Goal: Information Seeking & Learning: Learn about a topic

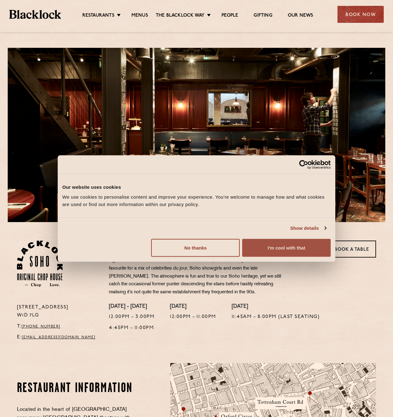
click at [275, 254] on button "I'm cool with that" at bounding box center [286, 248] width 89 height 18
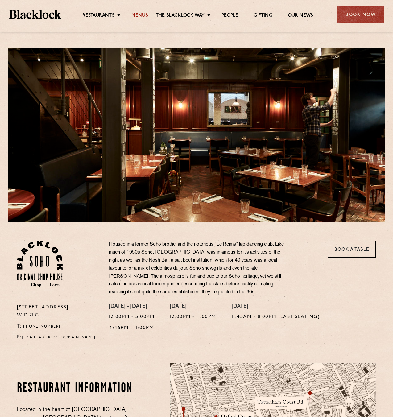
click at [143, 15] on link "Menus" at bounding box center [139, 16] width 17 height 7
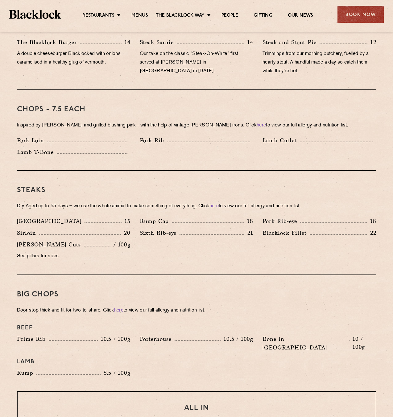
scroll to position [438, 0]
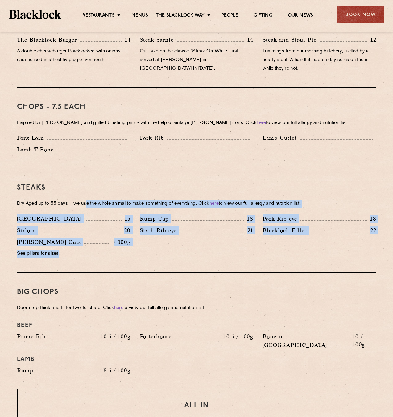
drag, startPoint x: 87, startPoint y: 201, endPoint x: 90, endPoint y: 246, distance: 44.8
click at [90, 246] on div "Steaks Dry Aged up to 55 days − we use the whole animal to make something of ev…" at bounding box center [196, 220] width 359 height 104
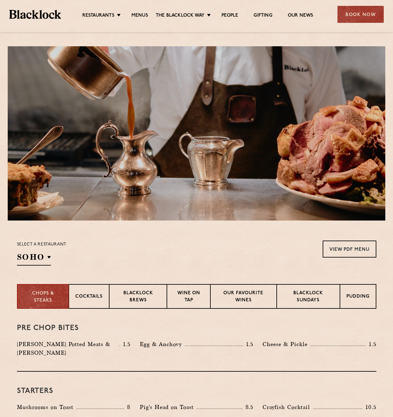
scroll to position [0, 0]
